Goal: Share content

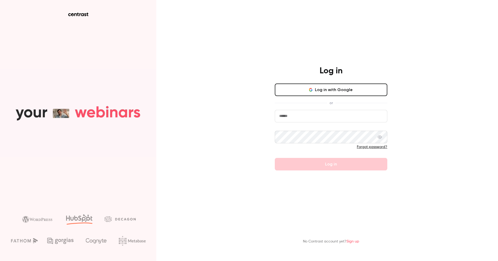
click at [309, 94] on button "Log in with Google" at bounding box center [331, 89] width 113 height 13
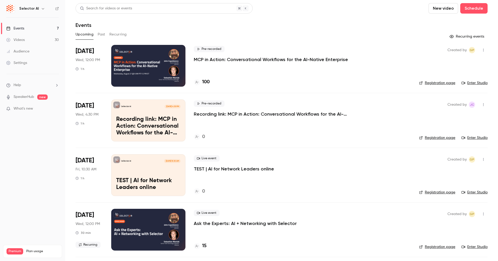
click at [470, 83] on link "Enter Studio" at bounding box center [475, 82] width 26 height 5
click at [248, 62] on p "MCP in Action: Conversational Workflows for the AI-Native Enterprise" at bounding box center [271, 59] width 154 height 6
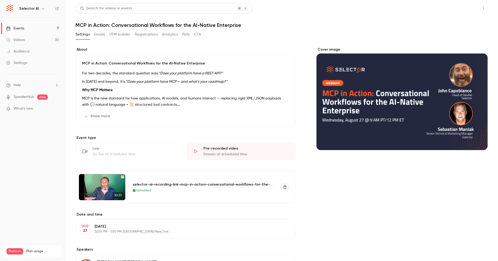
click at [463, 11] on button "Share" at bounding box center [465, 8] width 21 height 10
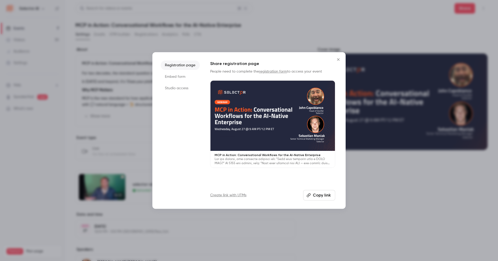
click at [321, 197] on button "Copy link" at bounding box center [319, 195] width 32 height 10
click at [338, 58] on icon "Close" at bounding box center [338, 59] width 6 height 4
